Goal: Task Accomplishment & Management: Complete application form

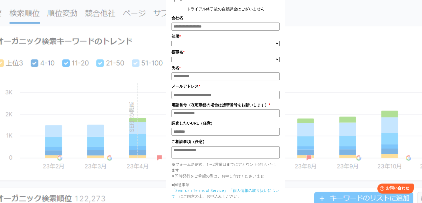
scroll to position [100, 0]
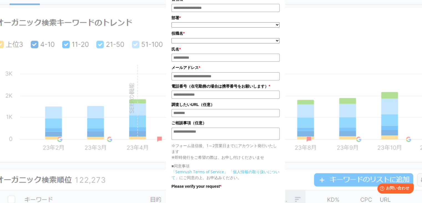
click at [218, 60] on input "氏名*" at bounding box center [226, 58] width 108 height 8
click at [214, 57] on input "氏名*" at bounding box center [226, 58] width 108 height 8
click at [217, 60] on input "氏名*" at bounding box center [226, 58] width 108 height 8
click at [213, 58] on input "氏名*" at bounding box center [226, 58] width 108 height 8
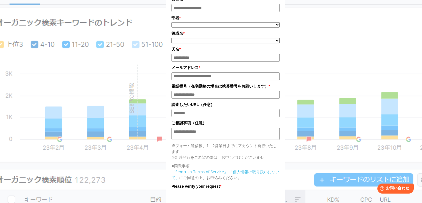
click at [213, 58] on input "氏名*" at bounding box center [226, 58] width 108 height 8
click at [230, 77] on input "メールアドレス*" at bounding box center [226, 76] width 108 height 8
drag, startPoint x: 230, startPoint y: 77, endPoint x: 296, endPoint y: 80, distance: 66.4
click at [266, 80] on input "メールアドレス*" at bounding box center [226, 76] width 108 height 8
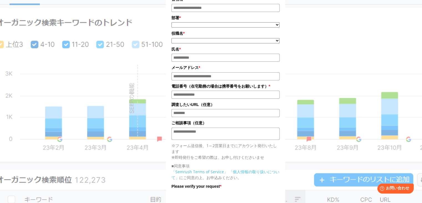
click at [209, 97] on input "電話番号*" at bounding box center [226, 94] width 108 height 8
